Goal: Transaction & Acquisition: Purchase product/service

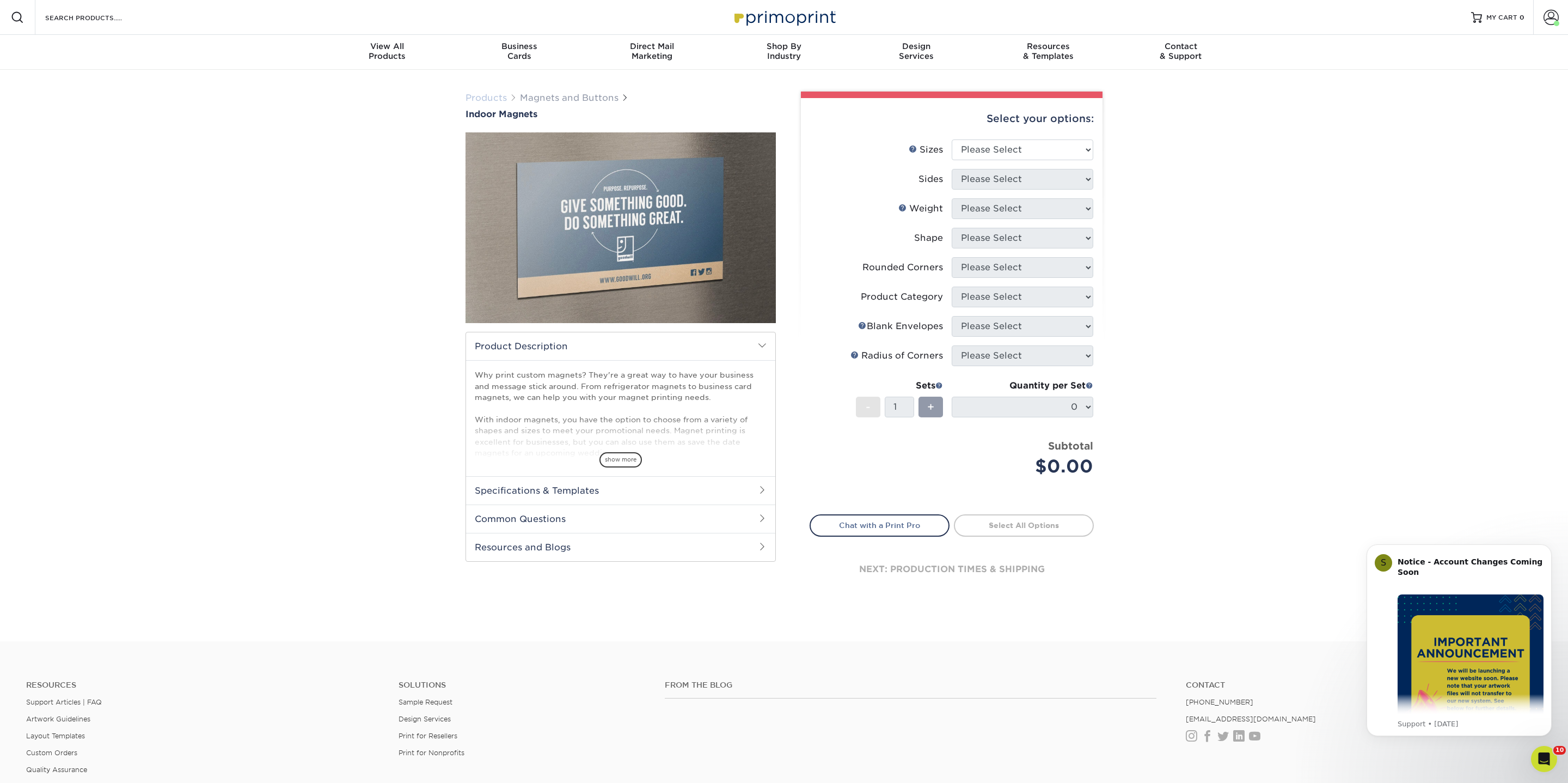
click at [498, 93] on link "Products" at bounding box center [485, 98] width 41 height 10
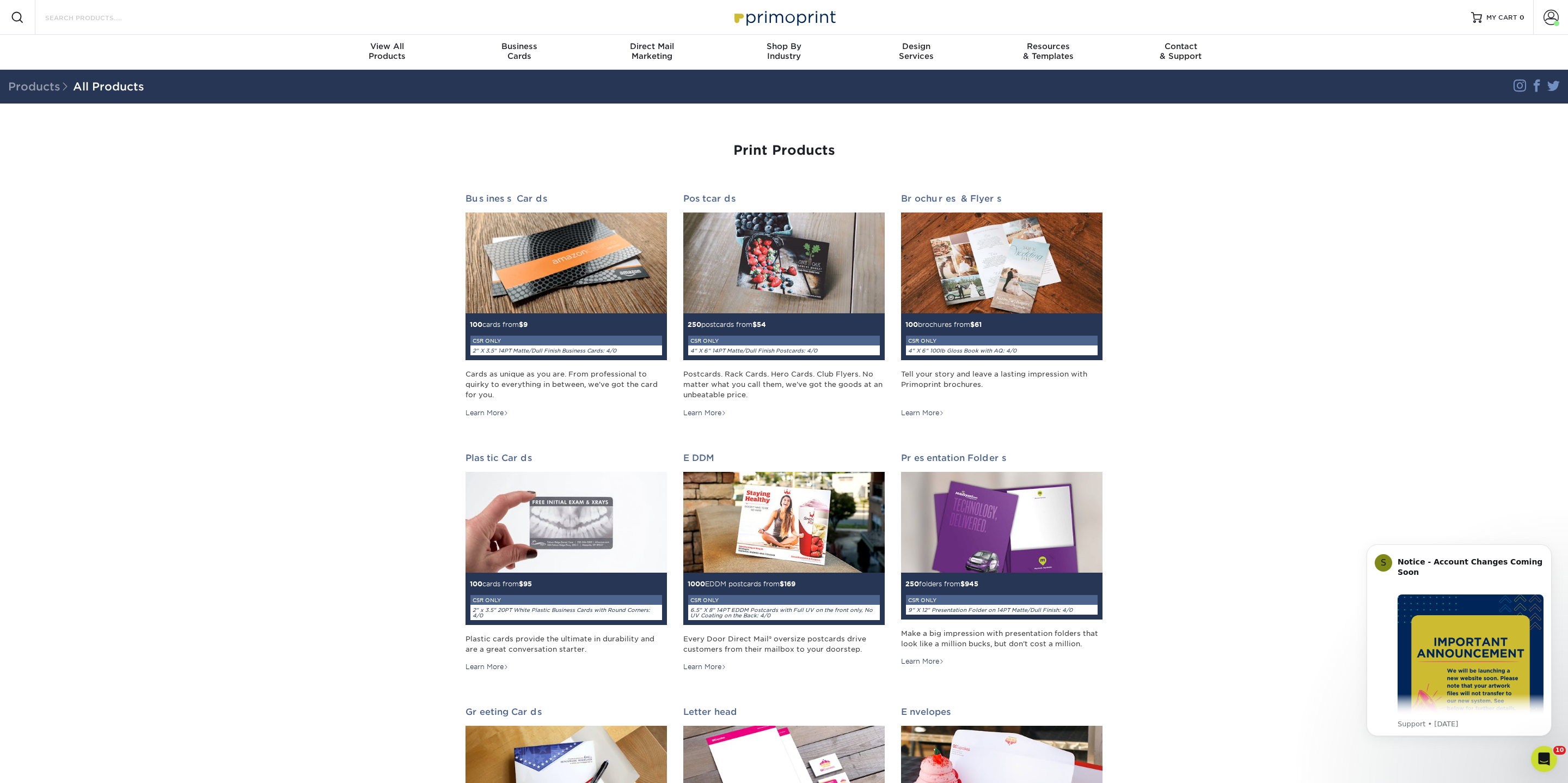
click at [106, 15] on input "Search Products" at bounding box center [97, 17] width 106 height 13
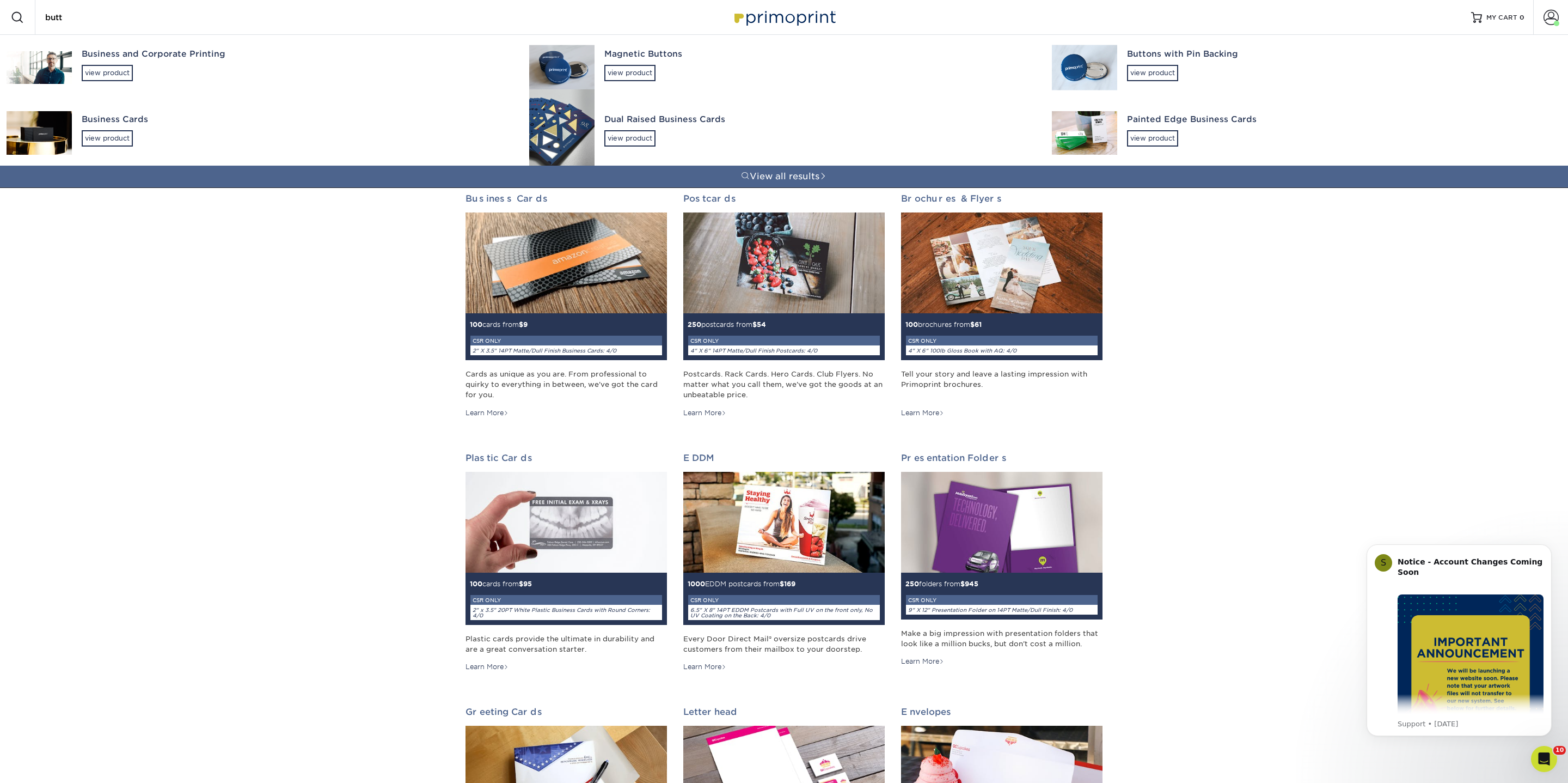
type input "butto"
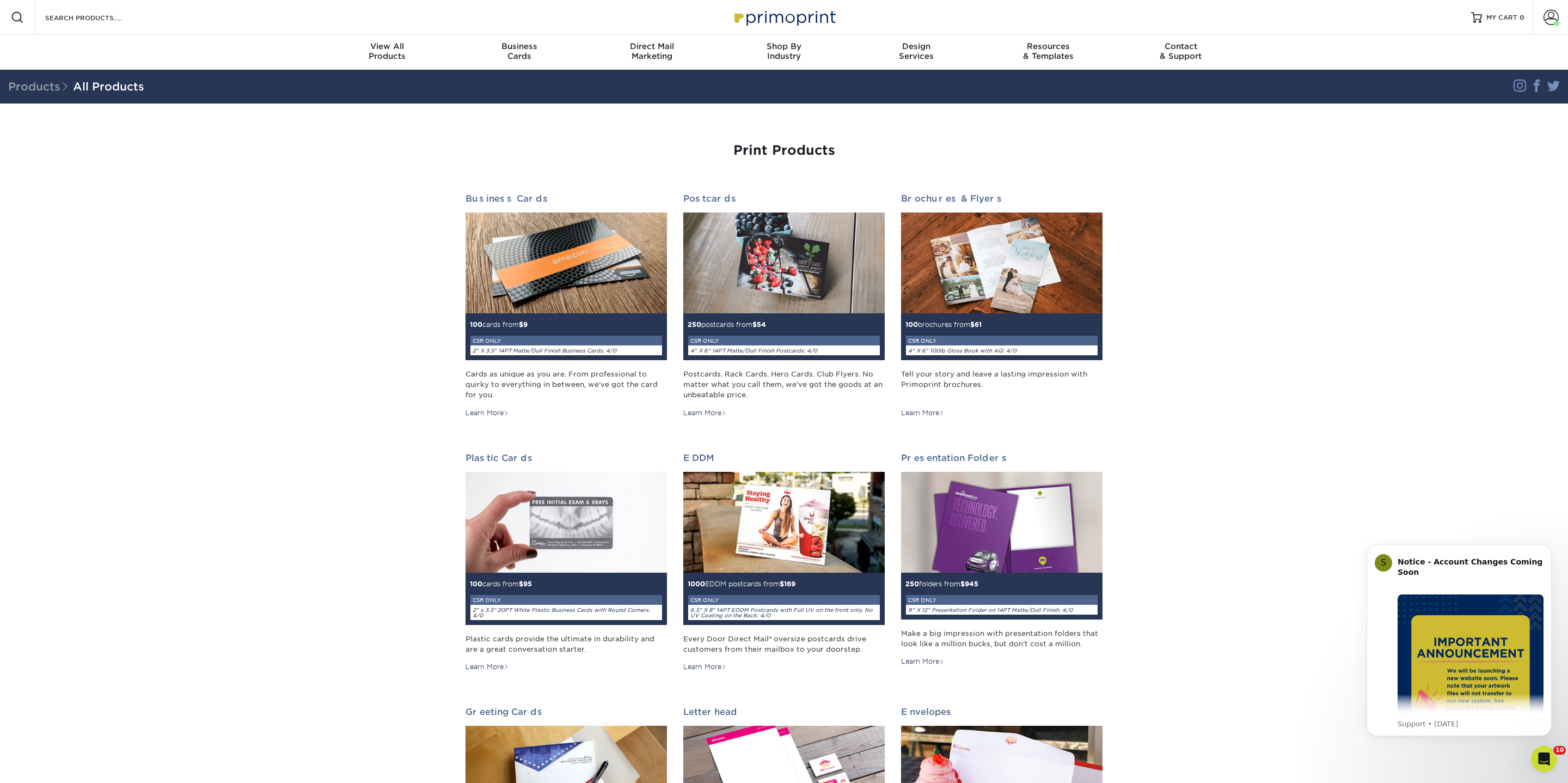
click at [70, 13] on form "Search Products" at bounding box center [97, 17] width 106 height 13
click at [70, 13] on input "Search Products" at bounding box center [97, 17] width 106 height 13
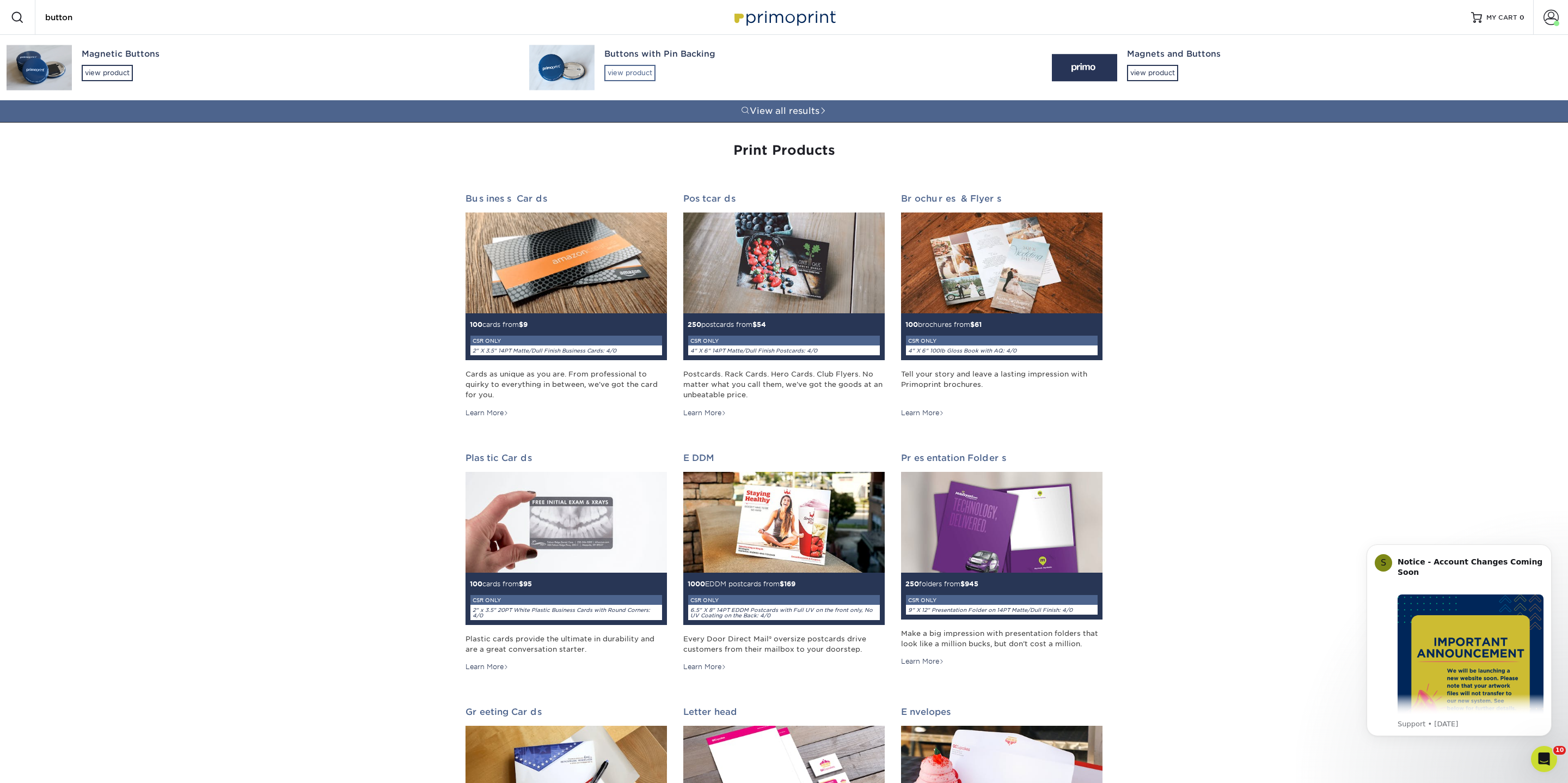
type input "button"
click at [627, 68] on div "view product" at bounding box center [630, 73] width 51 height 16
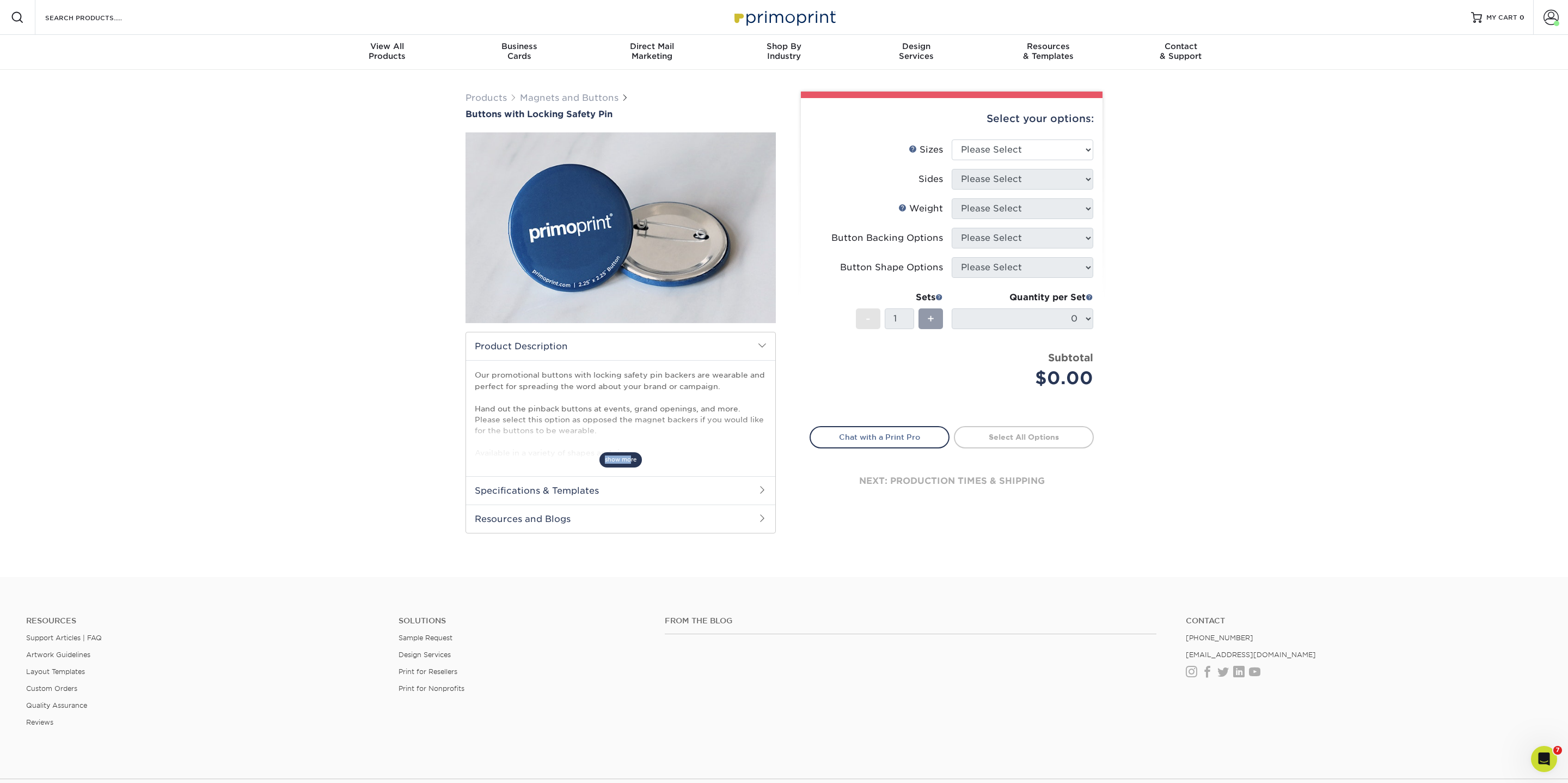
click at [632, 456] on span "show more" at bounding box center [621, 459] width 43 height 15
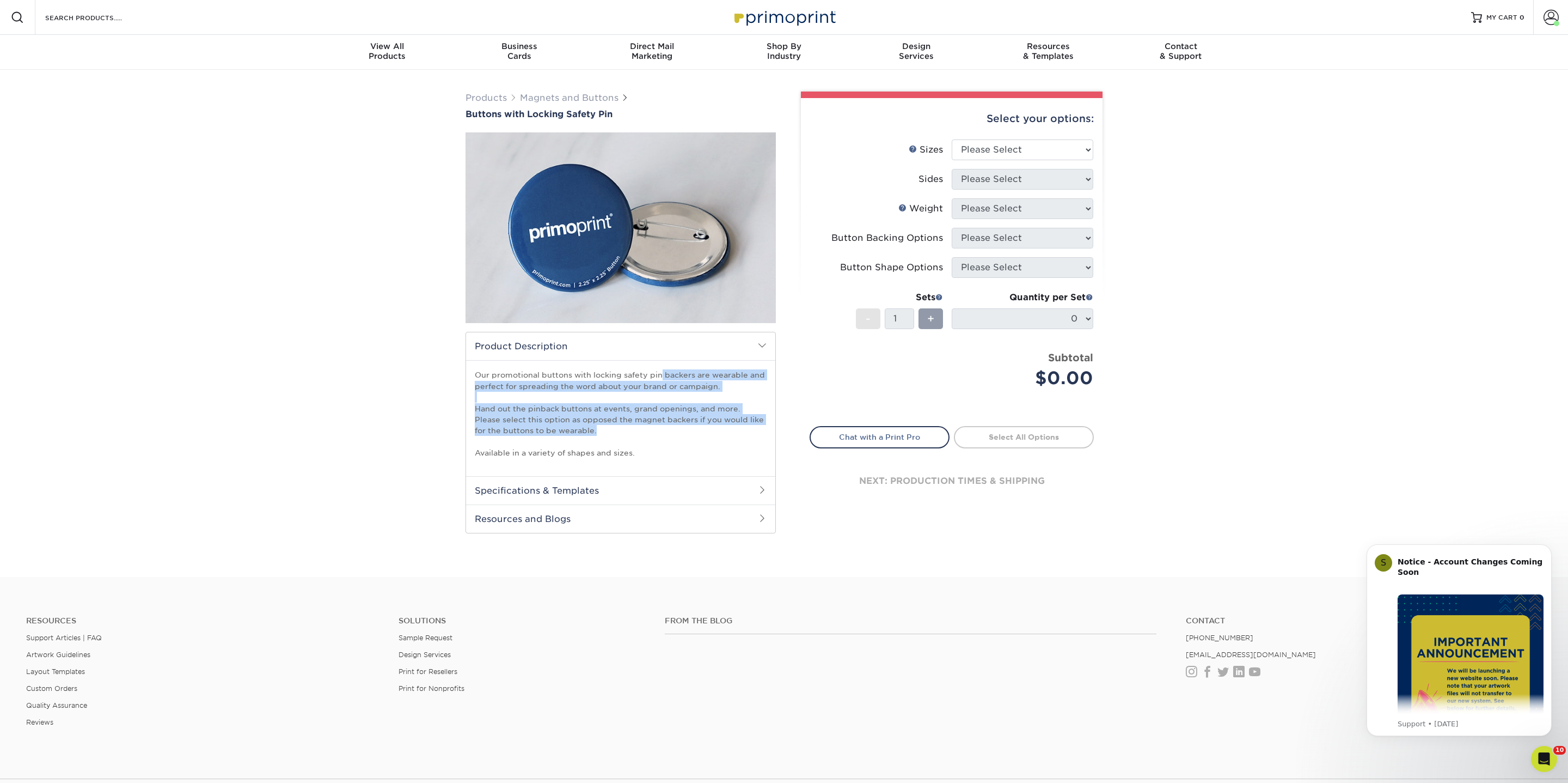
drag, startPoint x: 583, startPoint y: 433, endPoint x: 472, endPoint y: 373, distance: 126.2
click at [472, 373] on div "Our promotional buttons with locking safety pin backers are wearable and perfec…" at bounding box center [620, 418] width 309 height 116
copy p "Our promotional buttons with locking safety pin backers are wearable and perfec…"
